Goal: Task Accomplishment & Management: Use online tool/utility

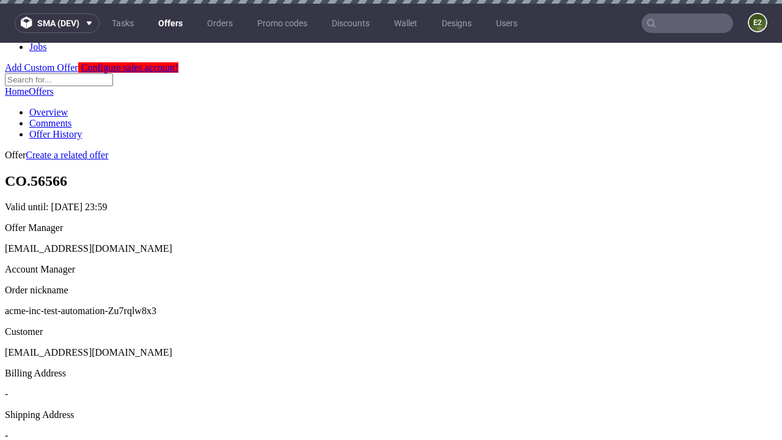
scroll to position [4, 0]
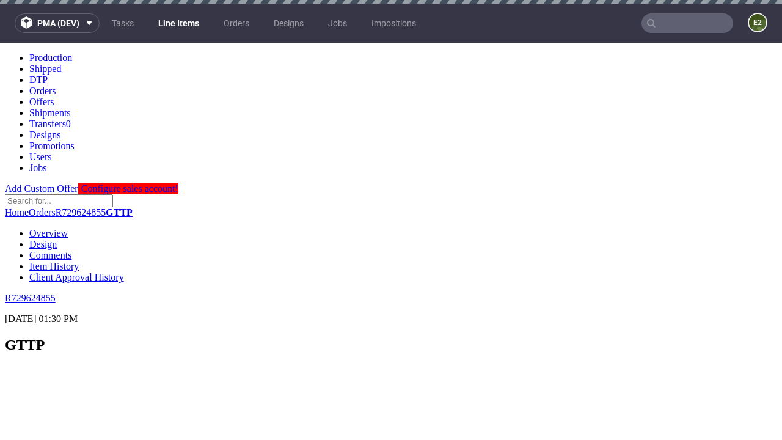
scroll to position [1491, 0]
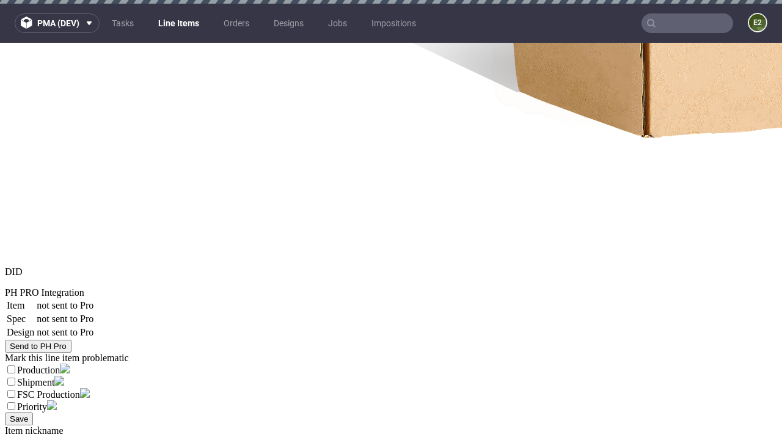
select select "accepted"
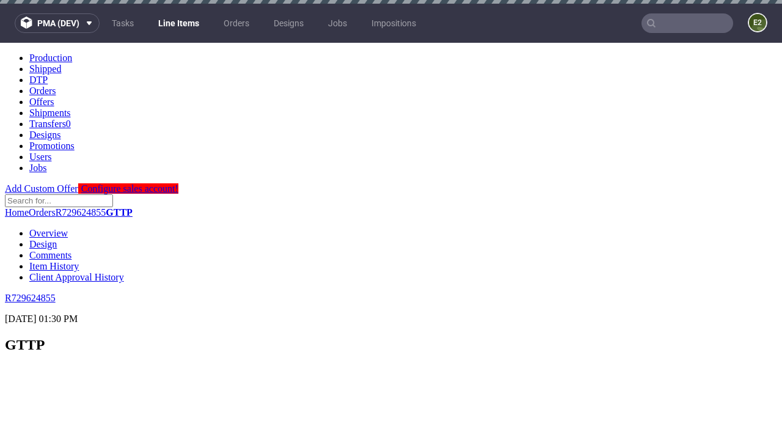
select select "received"
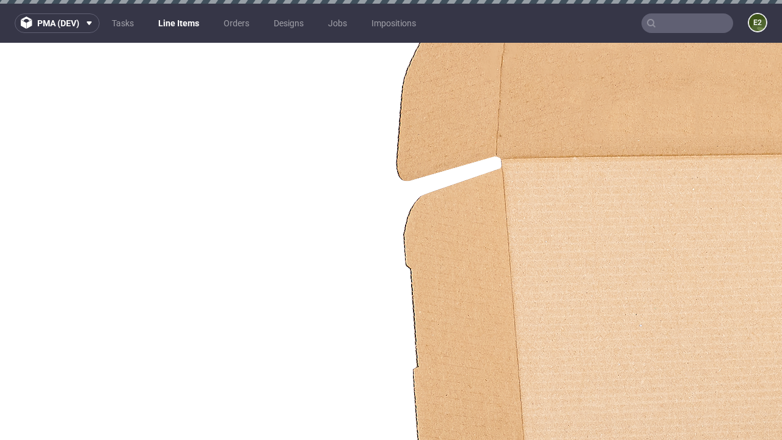
scroll to position [814, 0]
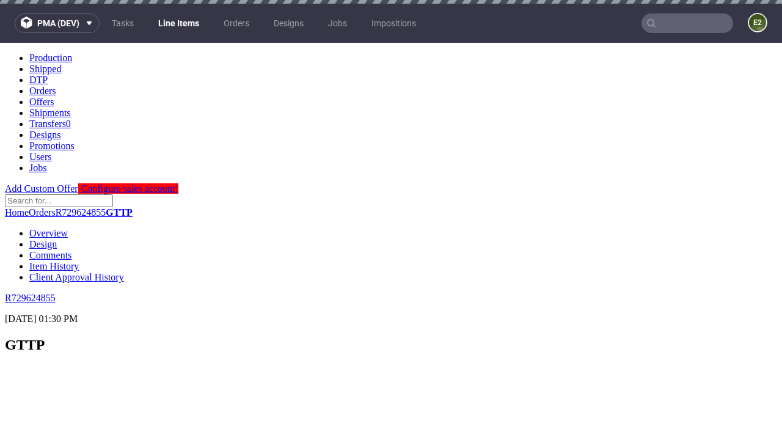
select select "accepted_dtp_issue_reprint"
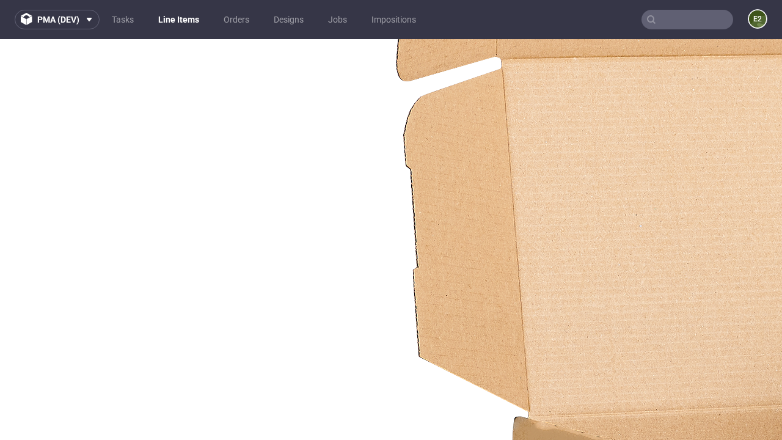
scroll to position [1724, 0]
